Goal: Manage account settings

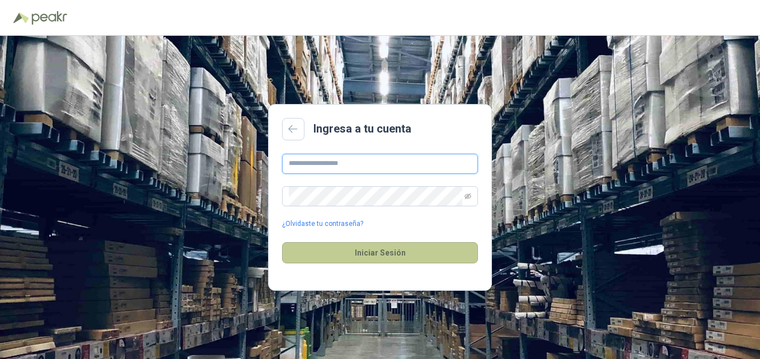
type input "**********"
click at [395, 254] on button "Iniciar Sesión" at bounding box center [380, 252] width 196 height 21
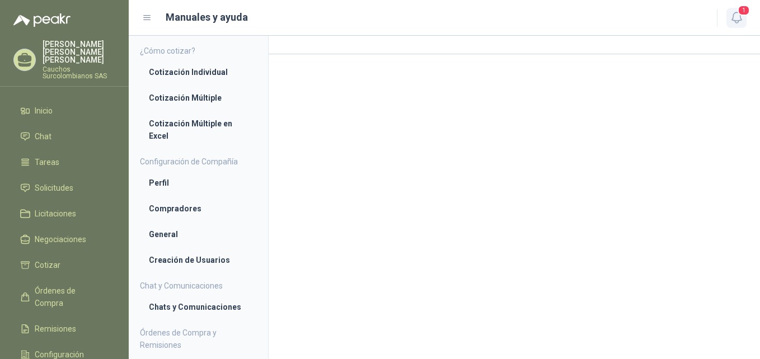
click at [739, 21] on icon "button" at bounding box center [737, 17] width 10 height 11
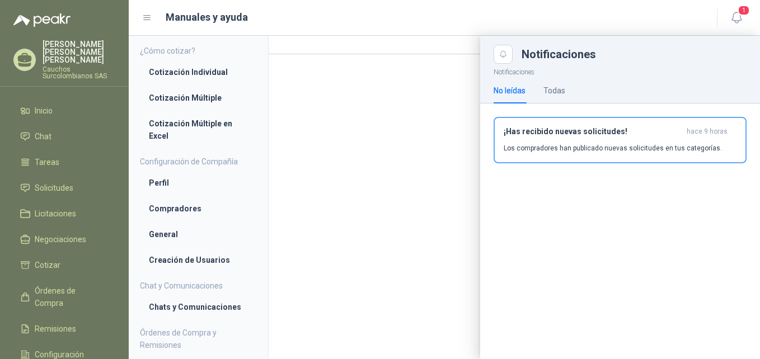
click at [334, 12] on div "Manuales y ayuda" at bounding box center [422, 18] width 561 height 16
click at [425, 138] on div at bounding box center [444, 198] width 631 height 324
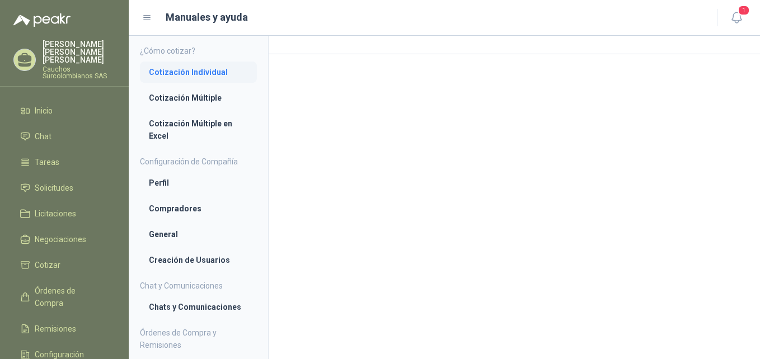
click at [184, 71] on li "Cotización Individual" at bounding box center [198, 72] width 99 height 12
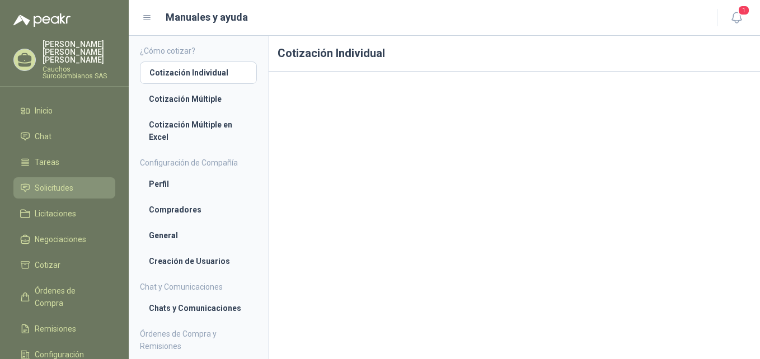
click at [71, 182] on span "Solicitudes" at bounding box center [54, 188] width 39 height 12
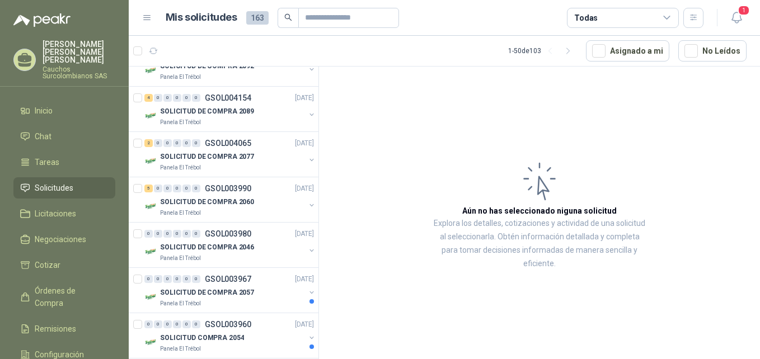
scroll to position [1220, 0]
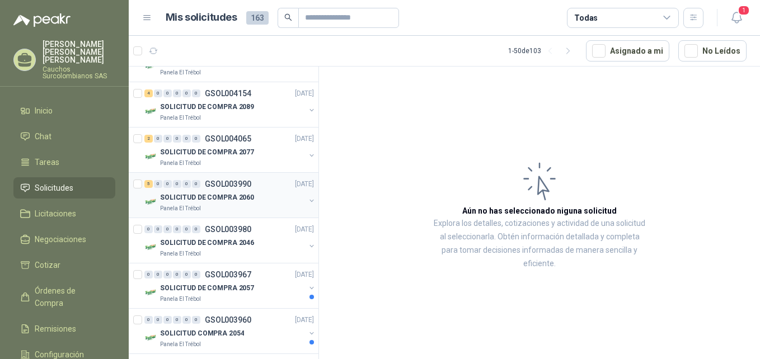
click at [172, 184] on div "5 0 0 0 0 0" at bounding box center [172, 184] width 56 height 8
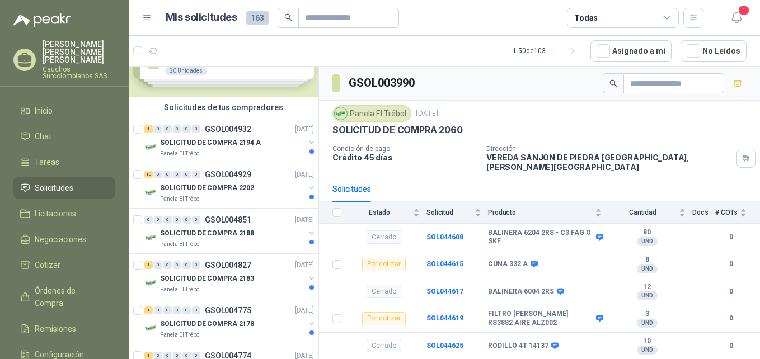
scroll to position [32, 0]
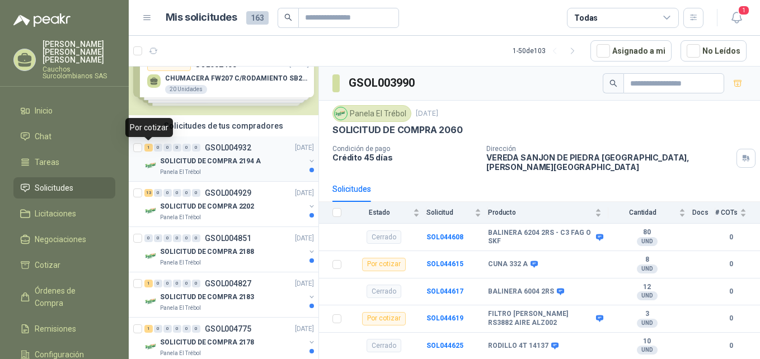
click at [151, 148] on div "1" at bounding box center [148, 148] width 8 height 8
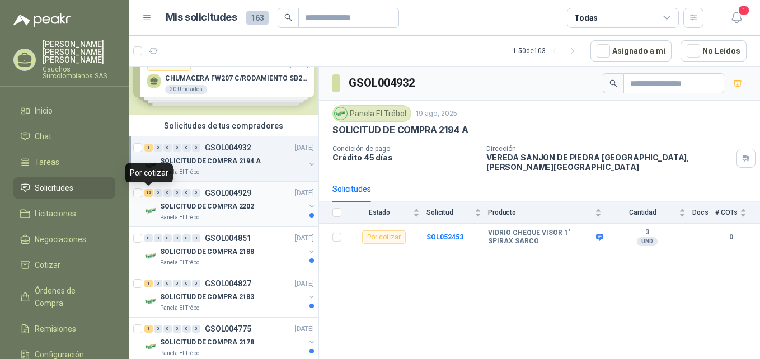
click at [147, 193] on div "13" at bounding box center [148, 193] width 8 height 8
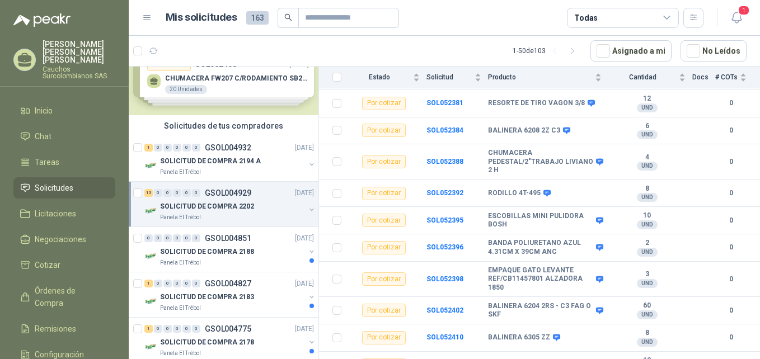
scroll to position [163, 0]
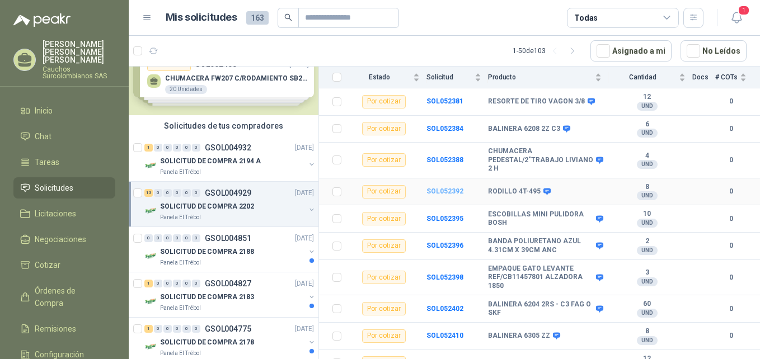
click at [447, 188] on b "SOL052392" at bounding box center [445, 192] width 37 height 8
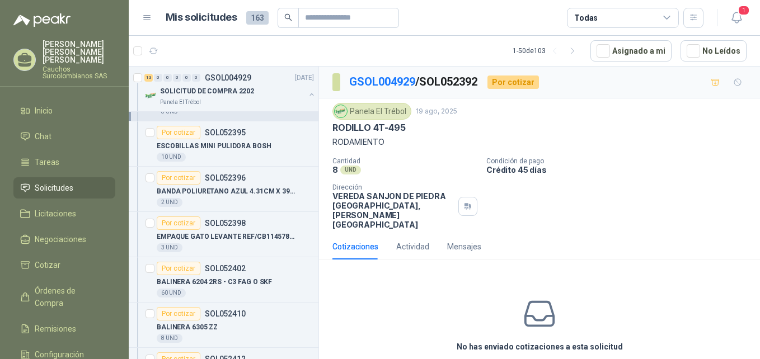
scroll to position [371, 0]
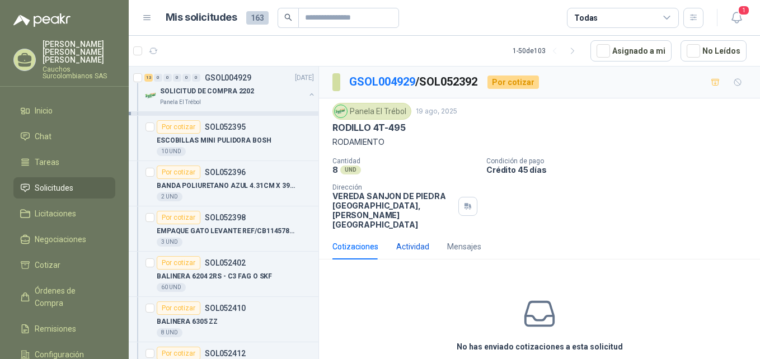
click at [419, 241] on div "Actividad" at bounding box center [412, 247] width 33 height 12
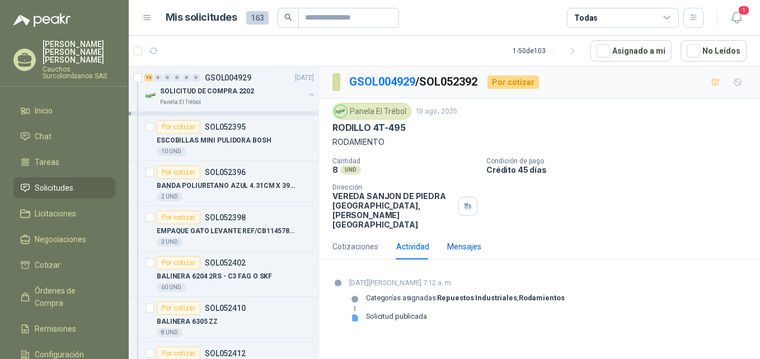
click at [462, 241] on div "Mensajes" at bounding box center [464, 247] width 34 height 12
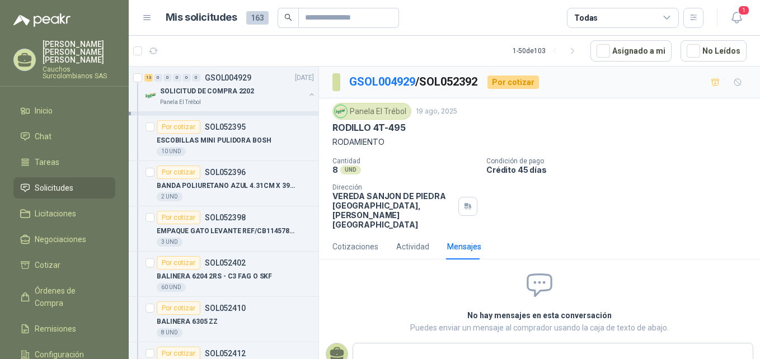
scroll to position [16, 0]
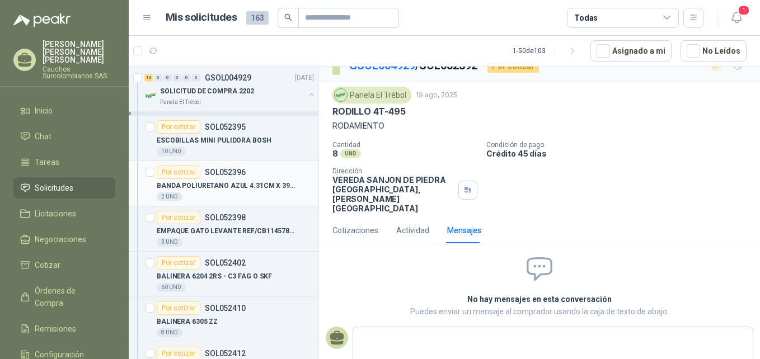
click at [242, 179] on div "Por cotizar SOL052396" at bounding box center [201, 172] width 89 height 13
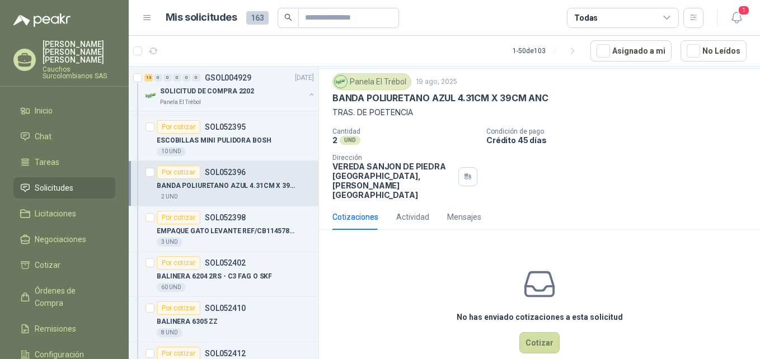
scroll to position [25, 0]
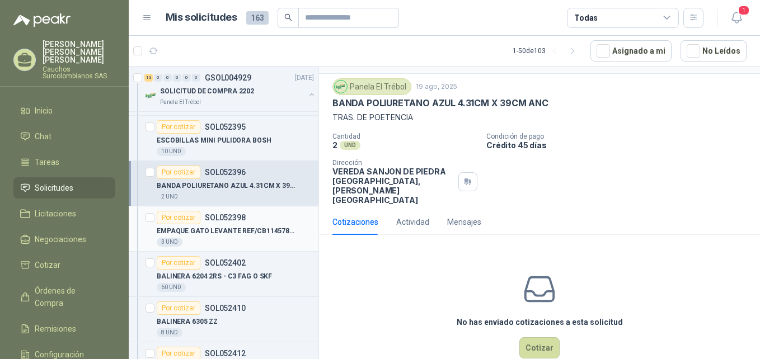
click at [240, 236] on p "EMPAQUE GATO LEVANTE REF/CB11457801 ALZADORA 1850" at bounding box center [226, 231] width 139 height 11
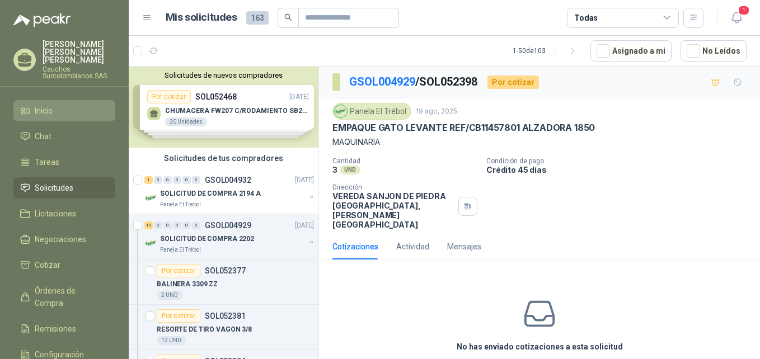
click at [62, 105] on li "Inicio" at bounding box center [64, 111] width 88 height 12
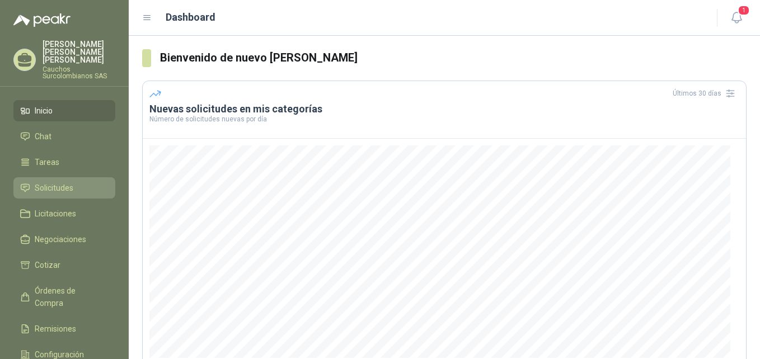
click at [60, 182] on span "Solicitudes" at bounding box center [54, 188] width 39 height 12
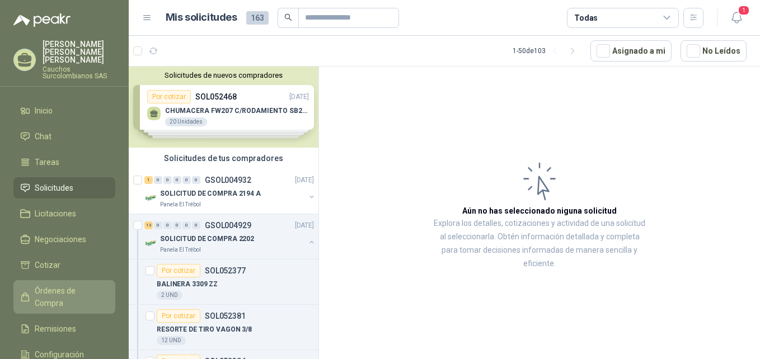
click at [87, 285] on span "Órdenes de Compra" at bounding box center [70, 297] width 70 height 25
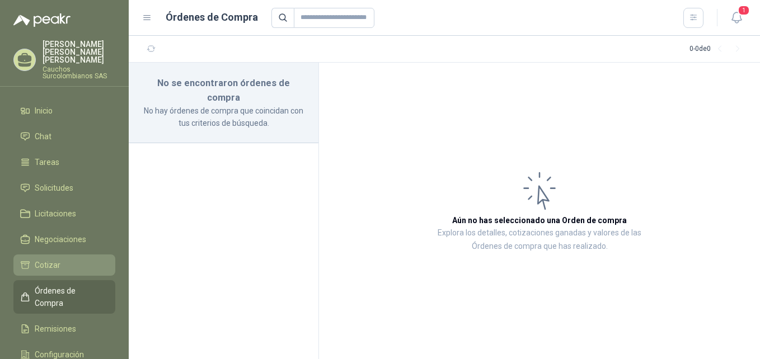
click at [77, 259] on li "Cotizar" at bounding box center [64, 265] width 88 height 12
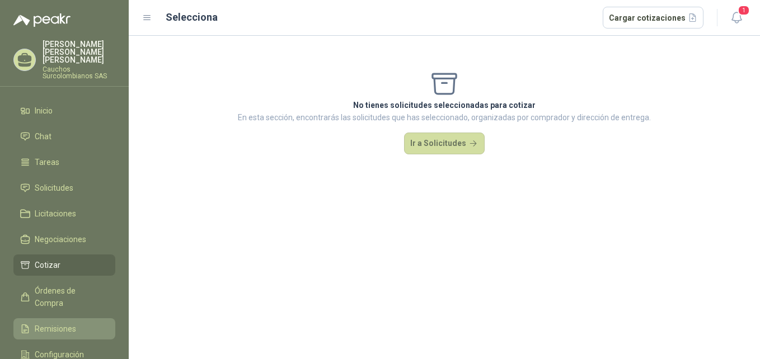
click at [77, 323] on li "Remisiones" at bounding box center [64, 329] width 88 height 12
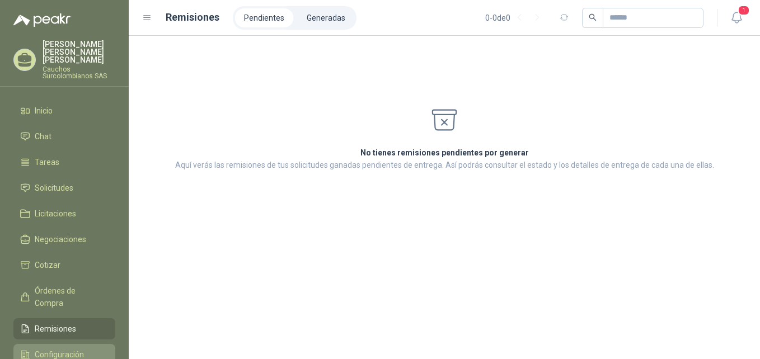
click at [89, 349] on li "Configuración" at bounding box center [64, 355] width 88 height 12
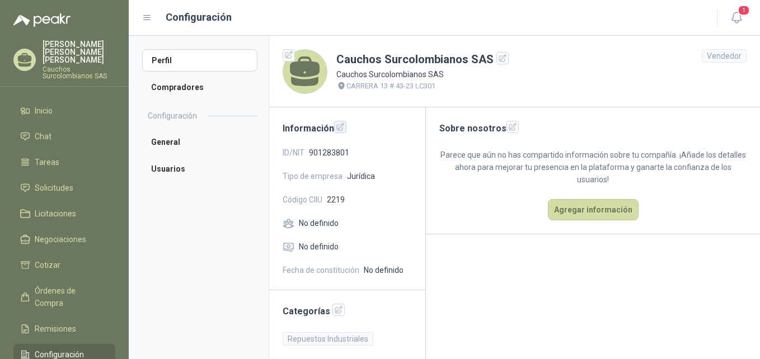
click at [341, 128] on icon "button" at bounding box center [341, 128] width 10 height 10
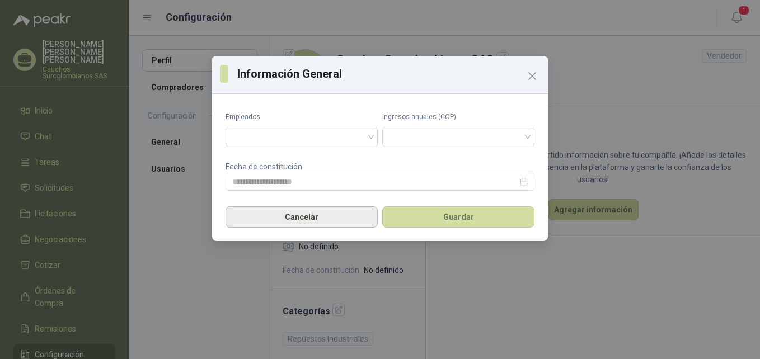
click at [334, 217] on button "Cancelar" at bounding box center [302, 217] width 152 height 21
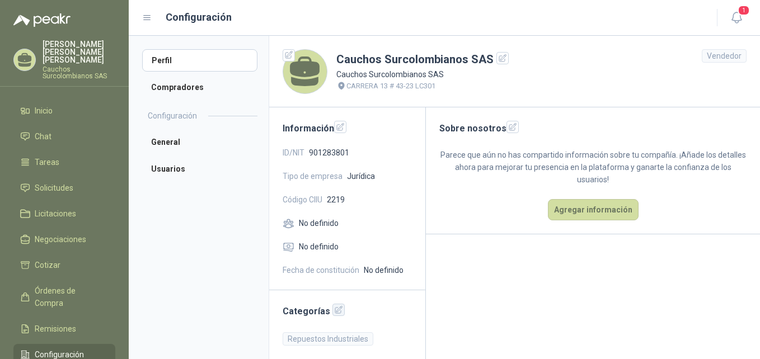
click at [334, 313] on icon "button" at bounding box center [339, 311] width 10 height 10
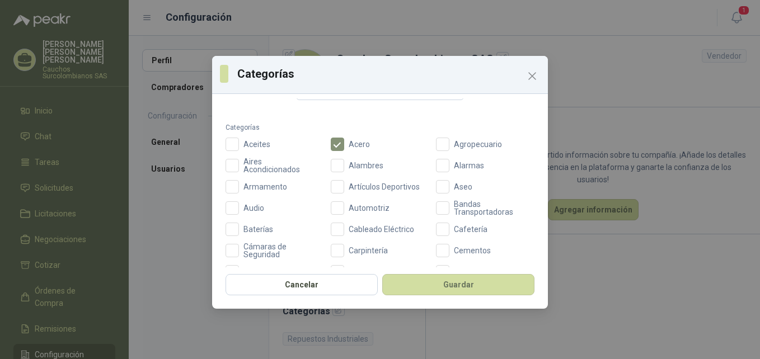
scroll to position [23, 0]
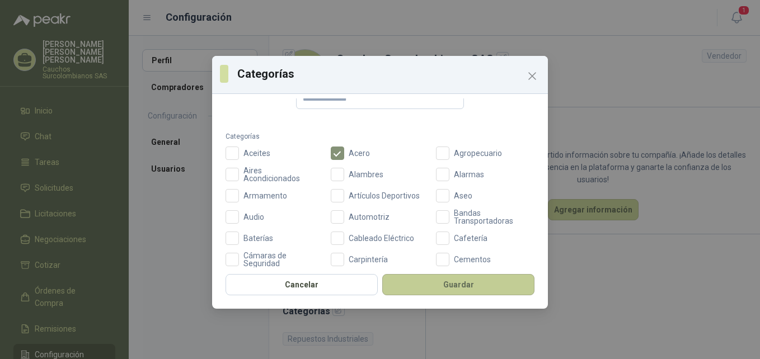
click at [457, 288] on button "Guardar" at bounding box center [458, 284] width 152 height 21
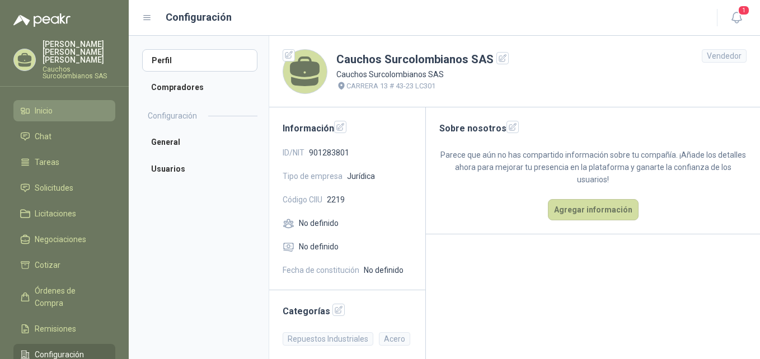
click at [61, 105] on li "Inicio" at bounding box center [64, 111] width 88 height 12
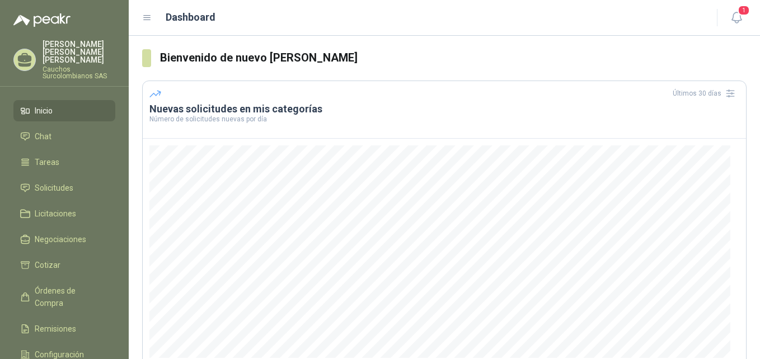
click at [143, 18] on icon at bounding box center [147, 18] width 10 height 10
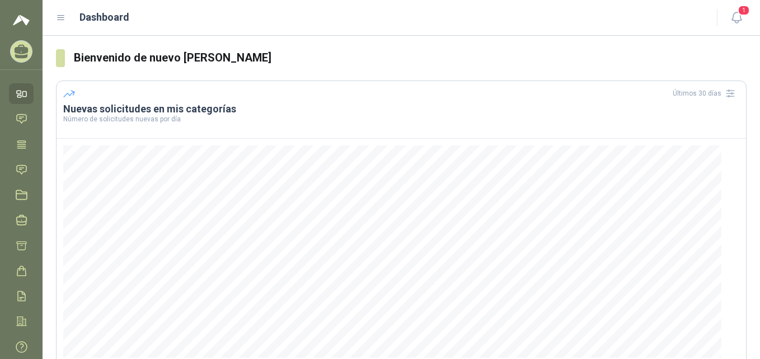
click at [58, 16] on icon at bounding box center [61, 18] width 10 height 10
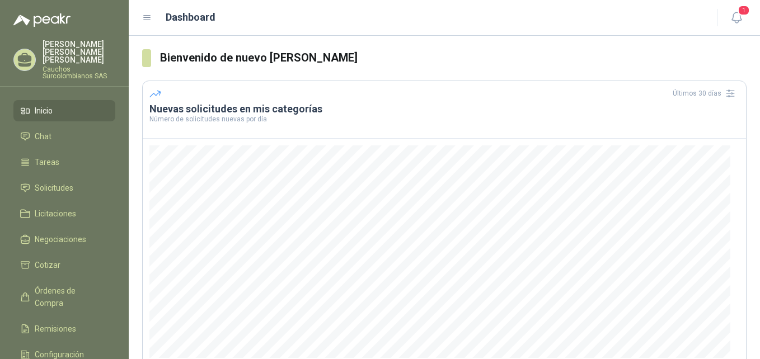
click at [19, 63] on icon at bounding box center [24, 65] width 13 height 4
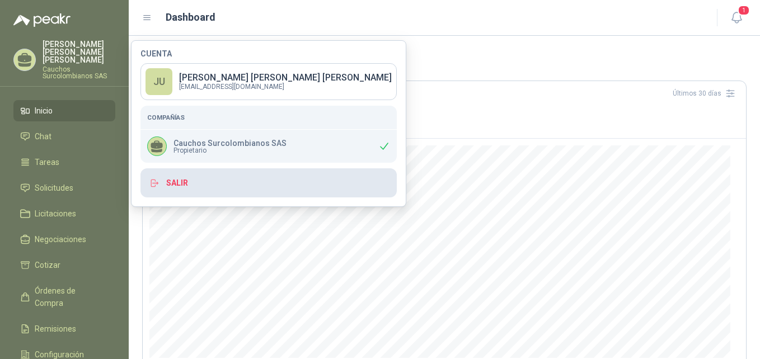
click at [177, 180] on button "Salir" at bounding box center [268, 182] width 256 height 29
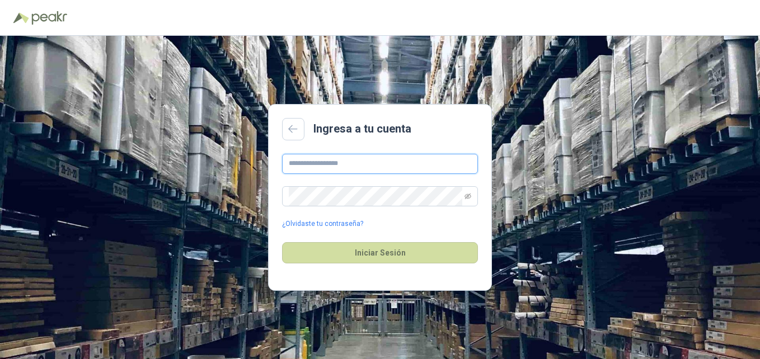
type input "**********"
